Goal: Information Seeking & Learning: Learn about a topic

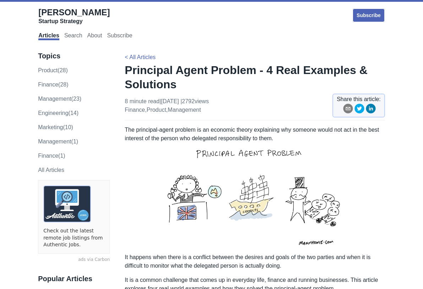
scroll to position [517, 0]
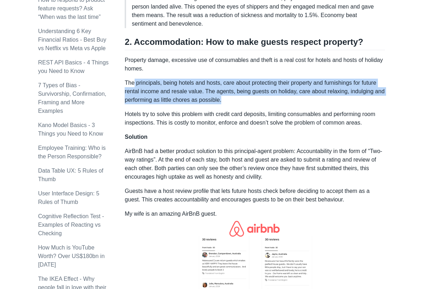
click at [301, 93] on p "The principals, being hotels and hosts, care about protecting their property an…" at bounding box center [255, 92] width 260 height 26
click at [300, 93] on p "The principals, being hotels and hosts, care about protecting their property an…" at bounding box center [255, 92] width 260 height 26
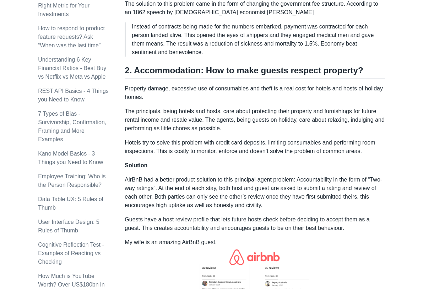
scroll to position [490, 0]
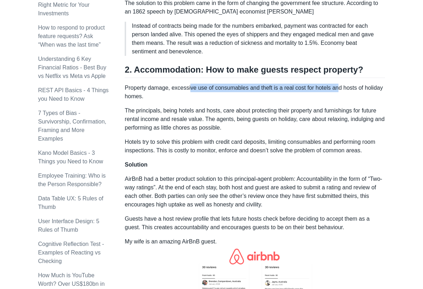
drag, startPoint x: 191, startPoint y: 75, endPoint x: 342, endPoint y: 76, distance: 151.0
click at [342, 84] on p "Property damage, excessive use of consumables and theft is a real cost for hote…" at bounding box center [255, 92] width 260 height 17
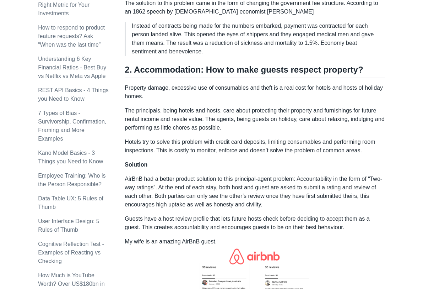
click at [335, 106] on p "The principals, being hotels and hosts, care about protecting their property an…" at bounding box center [255, 119] width 260 height 26
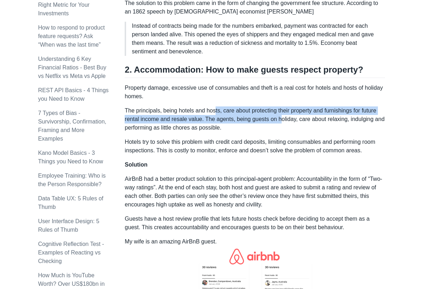
drag, startPoint x: 218, startPoint y: 100, endPoint x: 283, endPoint y: 105, distance: 65.2
click at [283, 106] on p "The principals, being hotels and hosts, care about protecting their property an…" at bounding box center [255, 119] width 260 height 26
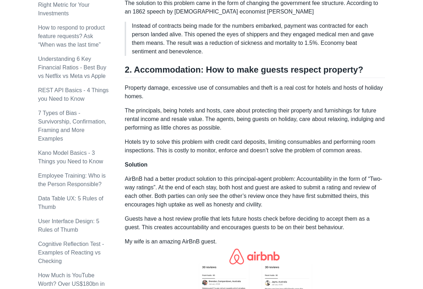
click at [335, 115] on p "The principals, being hotels and hosts, care about protecting their property an…" at bounding box center [255, 119] width 260 height 26
drag, startPoint x: 335, startPoint y: 115, endPoint x: 205, endPoint y: 122, distance: 129.9
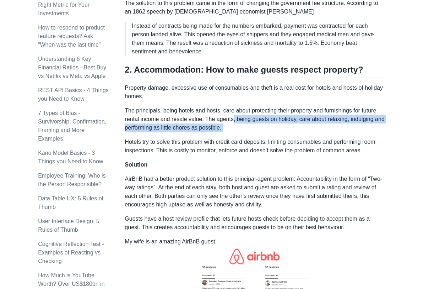
drag, startPoint x: 213, startPoint y: 124, endPoint x: 234, endPoint y: 106, distance: 27.7
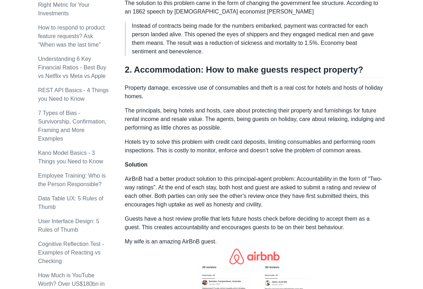
click at [234, 107] on p "The principals, being hotels and hosts, care about protecting their property an…" at bounding box center [255, 119] width 260 height 26
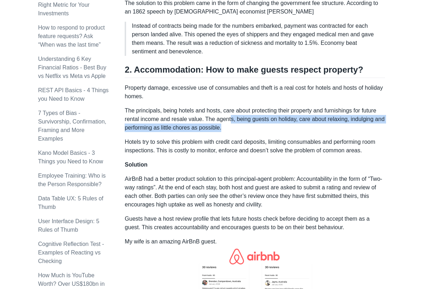
drag, startPoint x: 232, startPoint y: 103, endPoint x: 235, endPoint y: 115, distance: 11.6
click at [235, 115] on p "The principals, being hotels and hosts, care about protecting their property an…" at bounding box center [255, 119] width 260 height 26
click at [237, 117] on p "The principals, being hotels and hosts, care about protecting their property an…" at bounding box center [255, 119] width 260 height 26
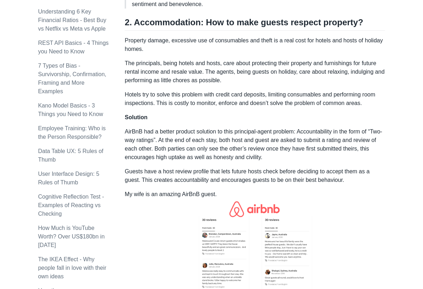
scroll to position [537, 0]
click at [272, 132] on p "AirBnB had a better product solution to this principal-agent problem: Accountab…" at bounding box center [255, 144] width 260 height 34
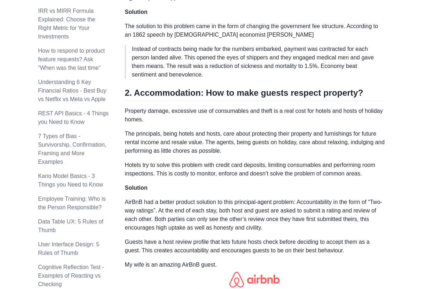
scroll to position [467, 0]
drag, startPoint x: 187, startPoint y: 126, endPoint x: 261, endPoint y: 125, distance: 73.6
click at [261, 129] on p "The principals, being hotels and hosts, care about protecting their property an…" at bounding box center [255, 142] width 260 height 26
click at [272, 129] on p "The principals, being hotels and hosts, care about protecting their property an…" at bounding box center [255, 142] width 260 height 26
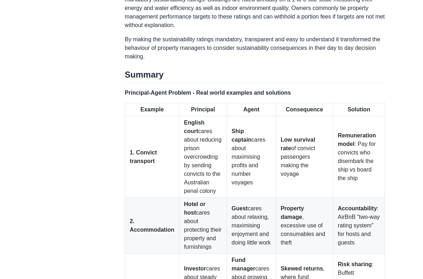
scroll to position [1366, 0]
click at [257, 69] on h2 "Summary" at bounding box center [255, 76] width 260 height 14
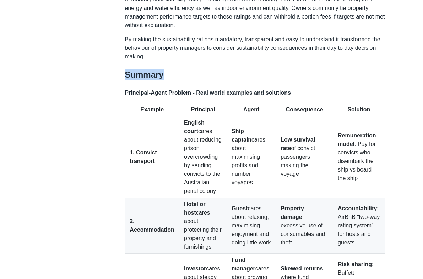
click at [257, 69] on h2 "Summary" at bounding box center [255, 76] width 260 height 14
click at [161, 69] on h2 "Summary" at bounding box center [255, 76] width 260 height 14
click at [153, 69] on h2 "Summary" at bounding box center [255, 76] width 260 height 14
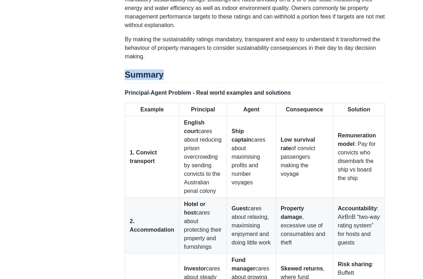
click at [164, 69] on h2 "Summary" at bounding box center [255, 76] width 260 height 14
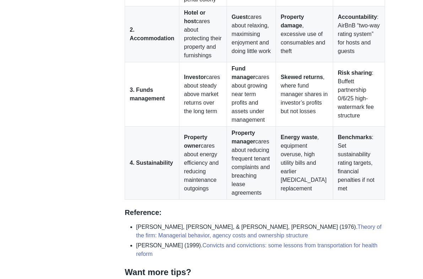
scroll to position [1557, 0]
click at [286, 223] on li "[PERSON_NAME], [PERSON_NAME], & [PERSON_NAME], [PERSON_NAME] (1976). Theory of …" at bounding box center [260, 231] width 249 height 17
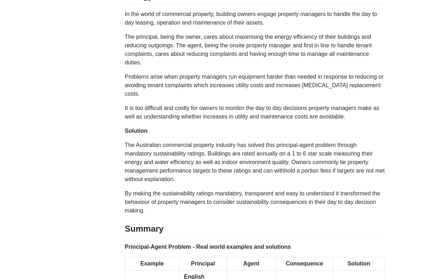
scroll to position [1007, 0]
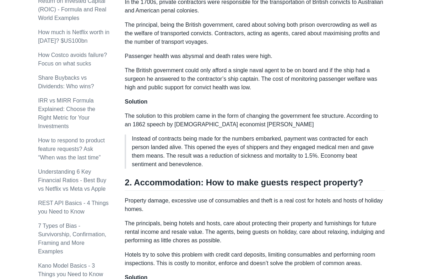
scroll to position [402, 0]
